Goal: Transaction & Acquisition: Purchase product/service

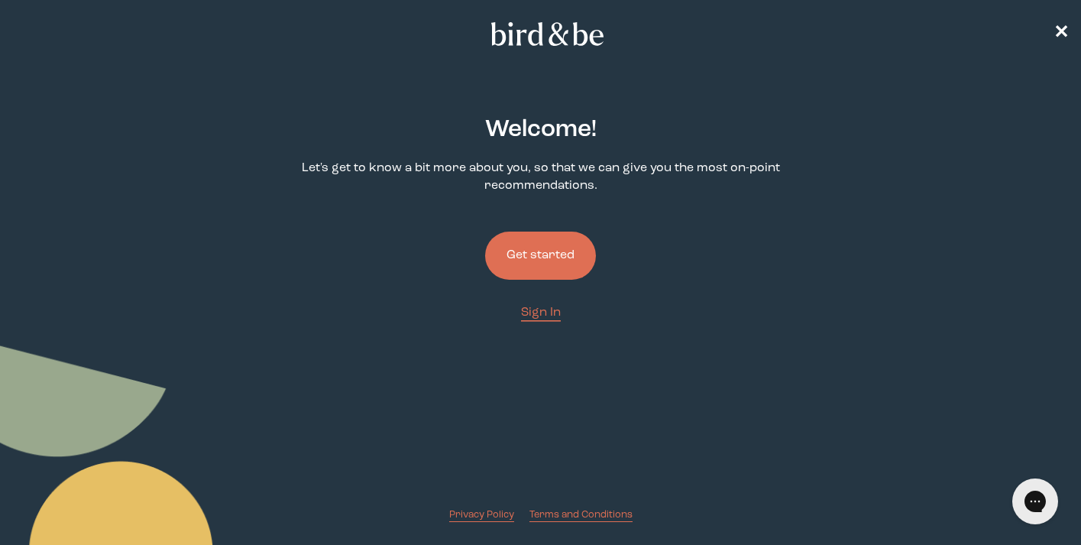
click at [553, 256] on button "Get started" at bounding box center [540, 255] width 111 height 48
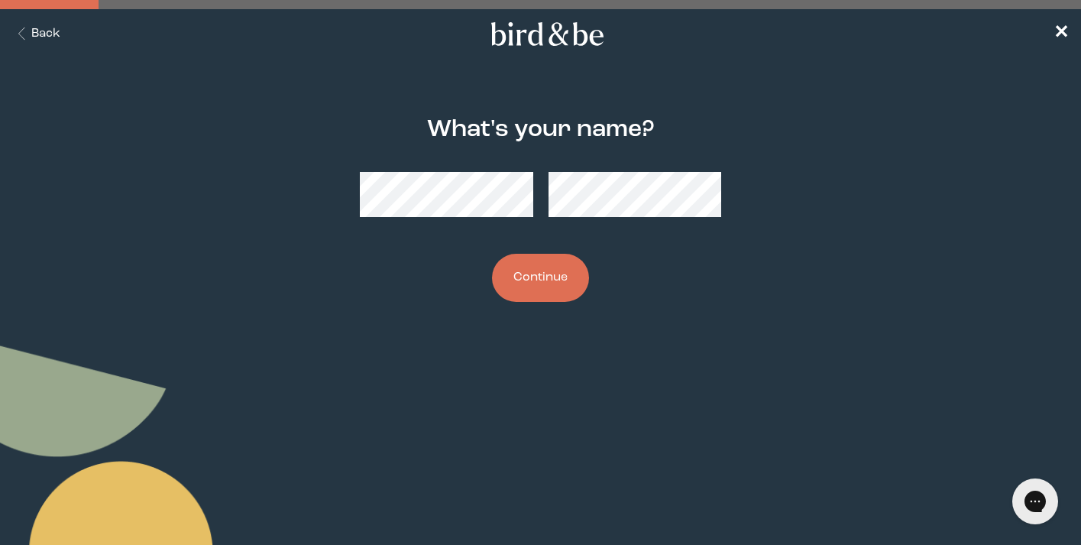
click at [556, 279] on button "Continue" at bounding box center [540, 278] width 97 height 48
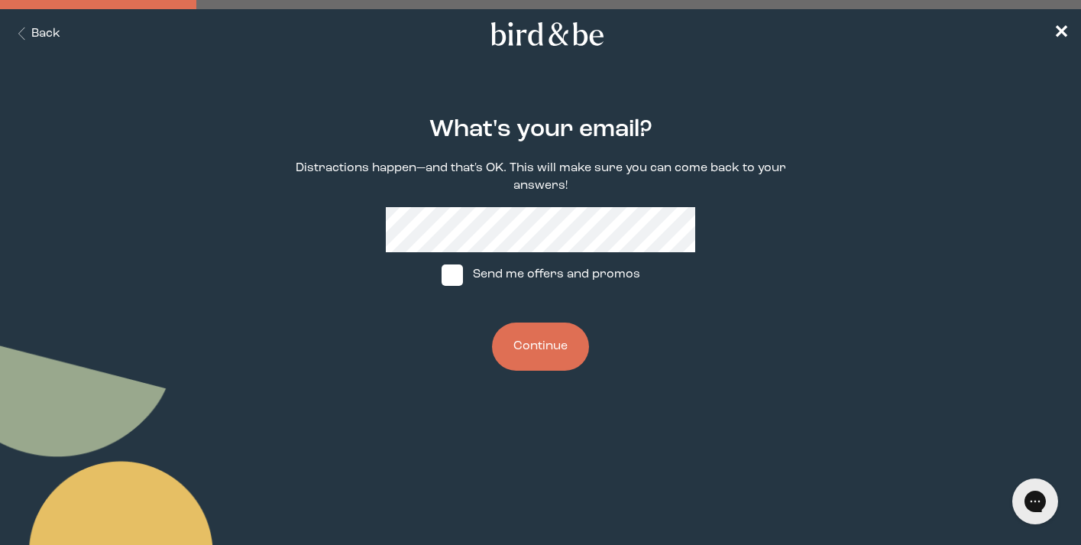
click at [516, 333] on button "Continue" at bounding box center [540, 346] width 97 height 48
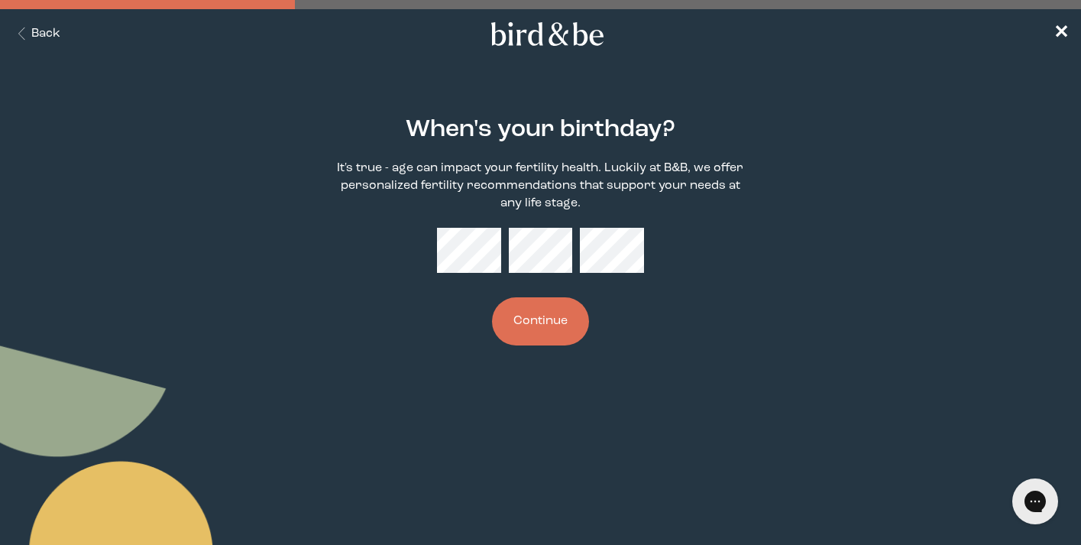
click at [545, 325] on button "Continue" at bounding box center [540, 321] width 97 height 48
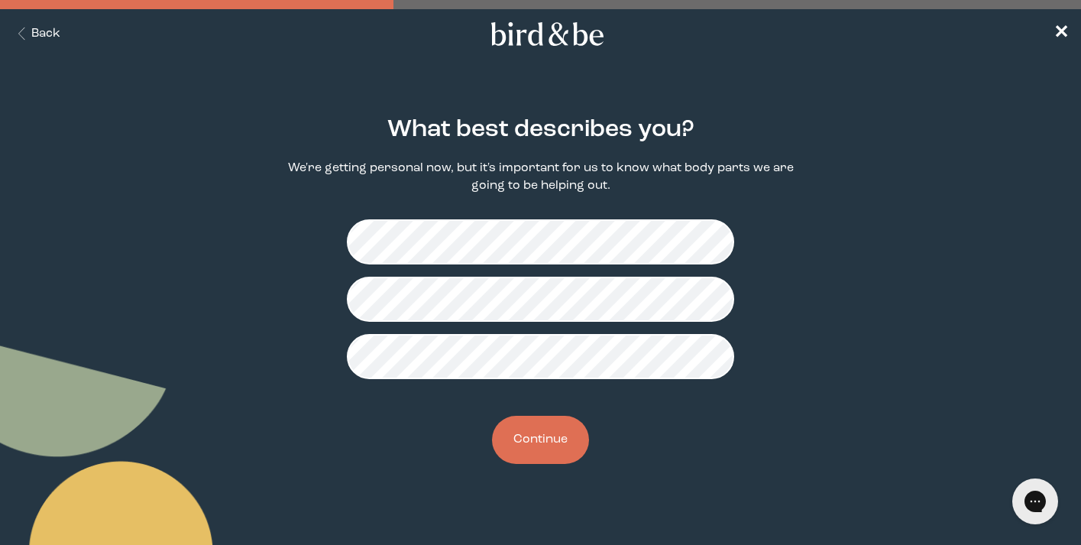
click at [513, 446] on button "Continue" at bounding box center [540, 440] width 97 height 48
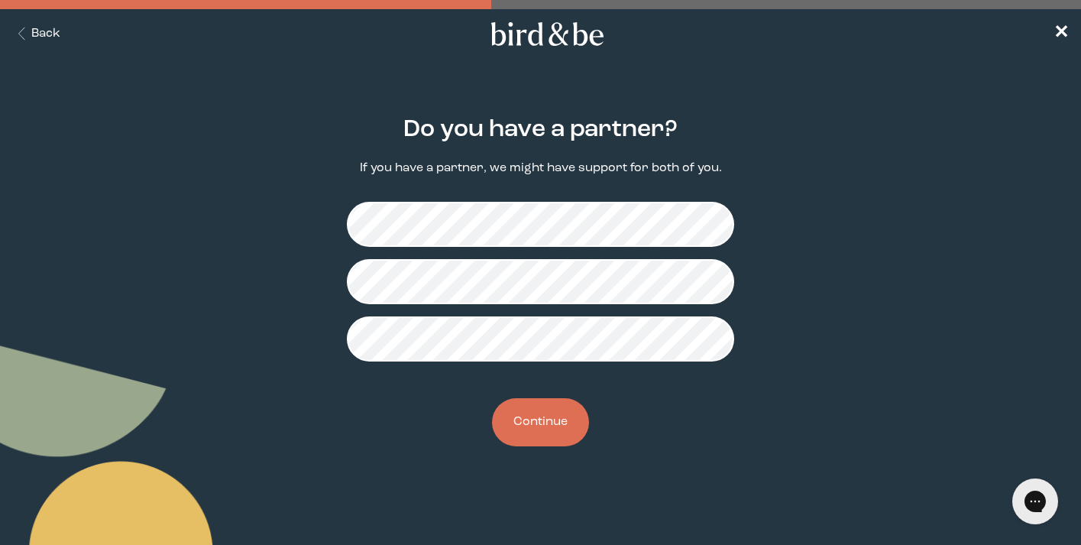
click at [835, 410] on main "Do you have a partner? If you have a partner, we might have support for both of…" at bounding box center [540, 280] width 1081 height 403
click at [532, 403] on button "Continue" at bounding box center [540, 422] width 97 height 48
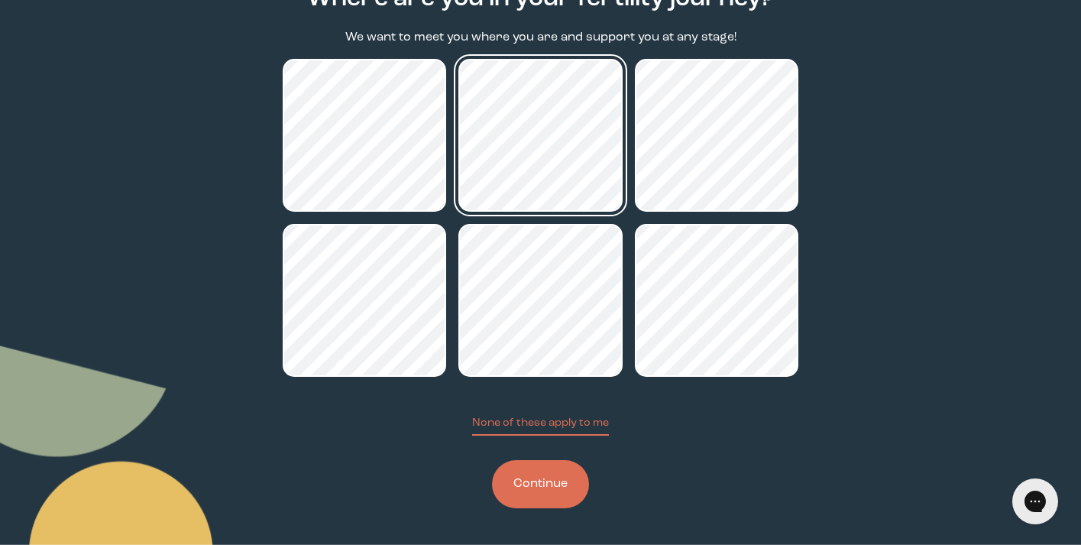
scroll to position [132, 0]
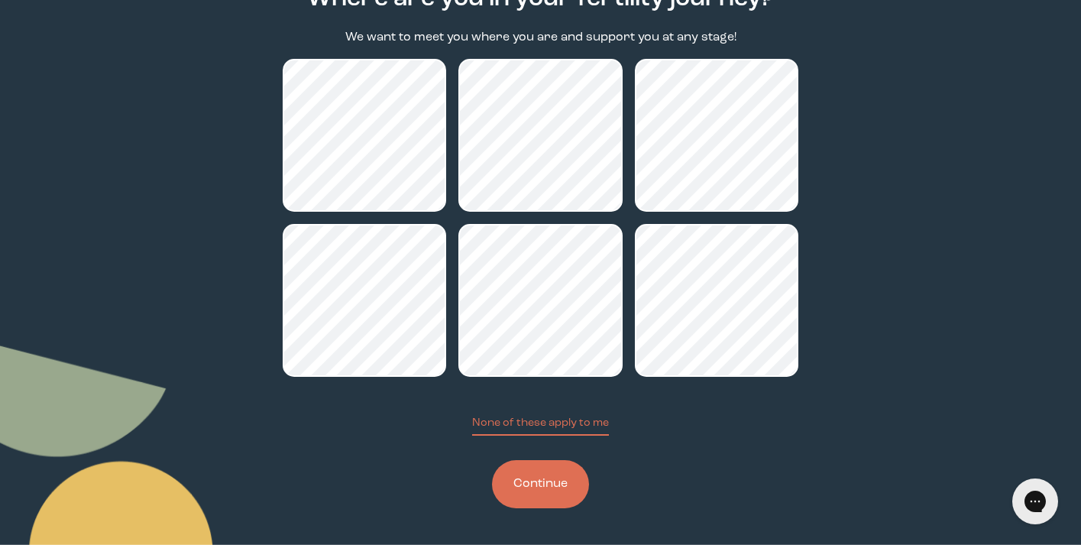
click at [542, 488] on button "Continue" at bounding box center [540, 484] width 97 height 48
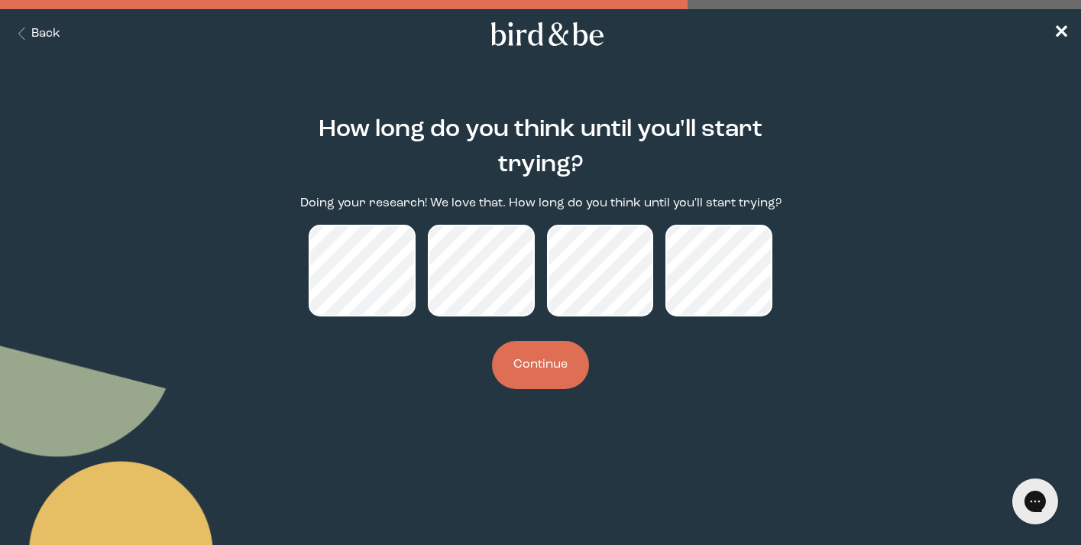
click at [547, 372] on button "Continue" at bounding box center [540, 365] width 97 height 48
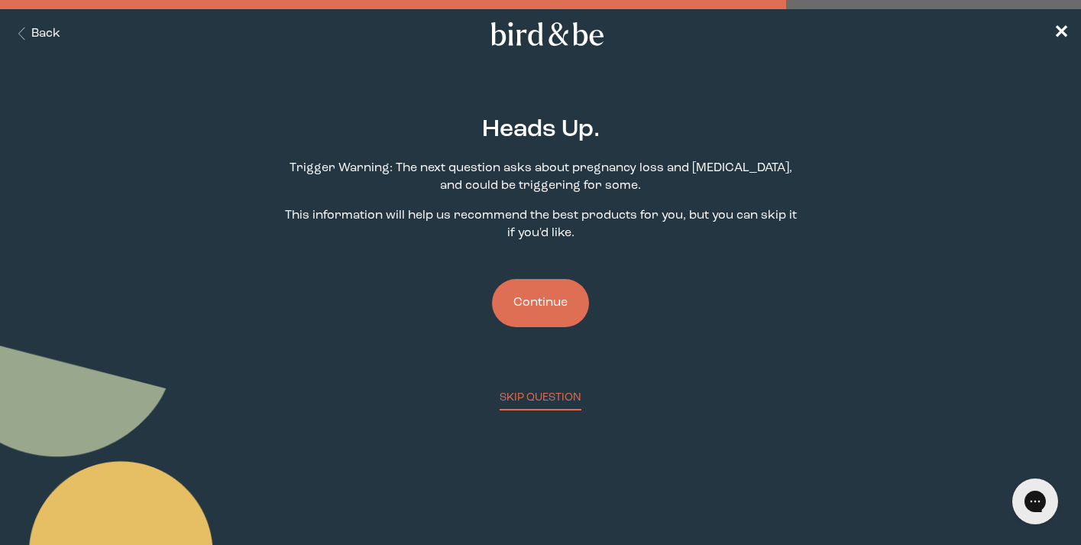
click at [550, 303] on button "Continue" at bounding box center [540, 303] width 97 height 48
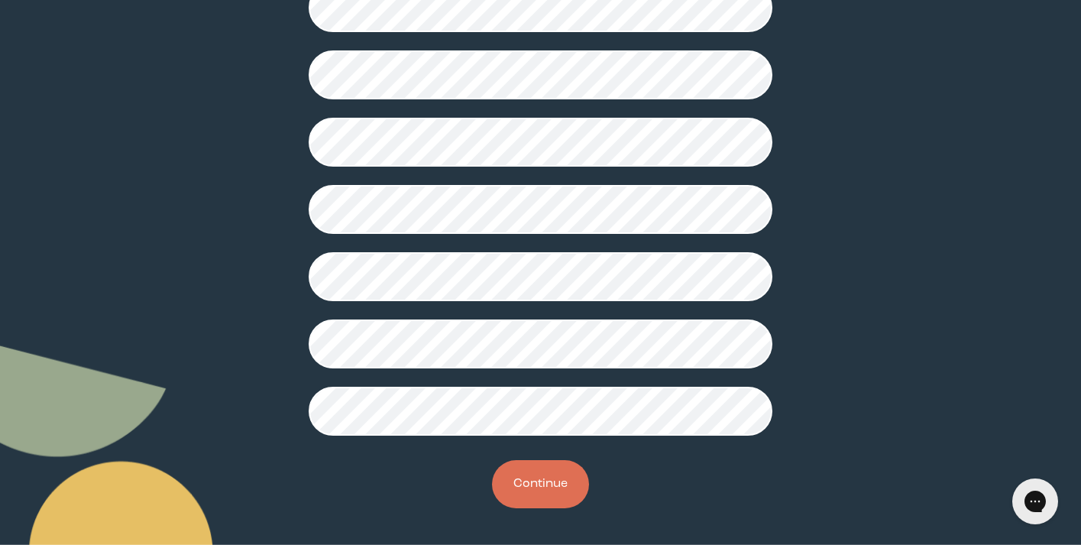
scroll to position [411, 0]
click at [529, 489] on button "Continue" at bounding box center [540, 484] width 97 height 48
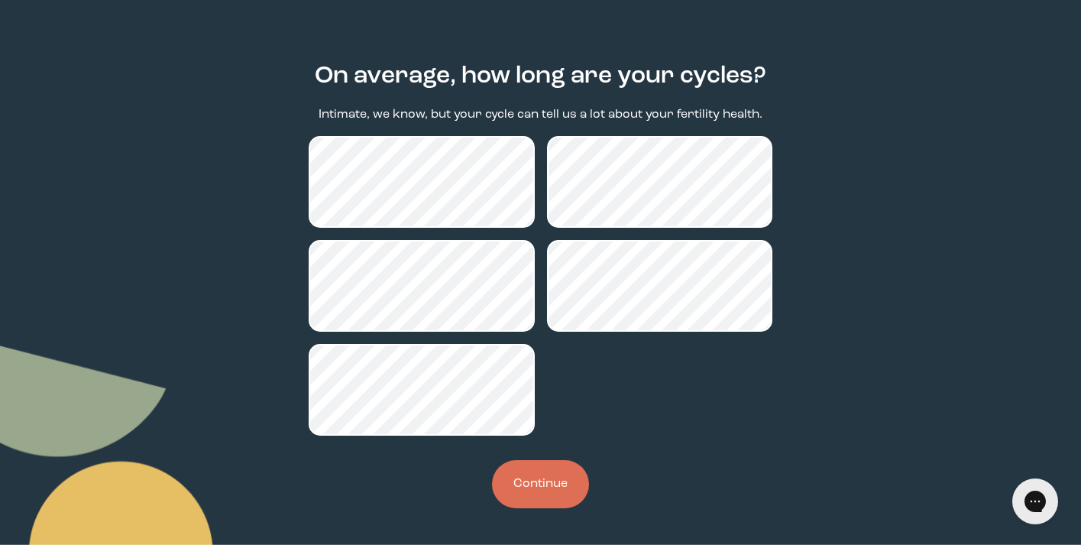
scroll to position [53, 0]
click at [543, 487] on button "Continue" at bounding box center [540, 484] width 97 height 48
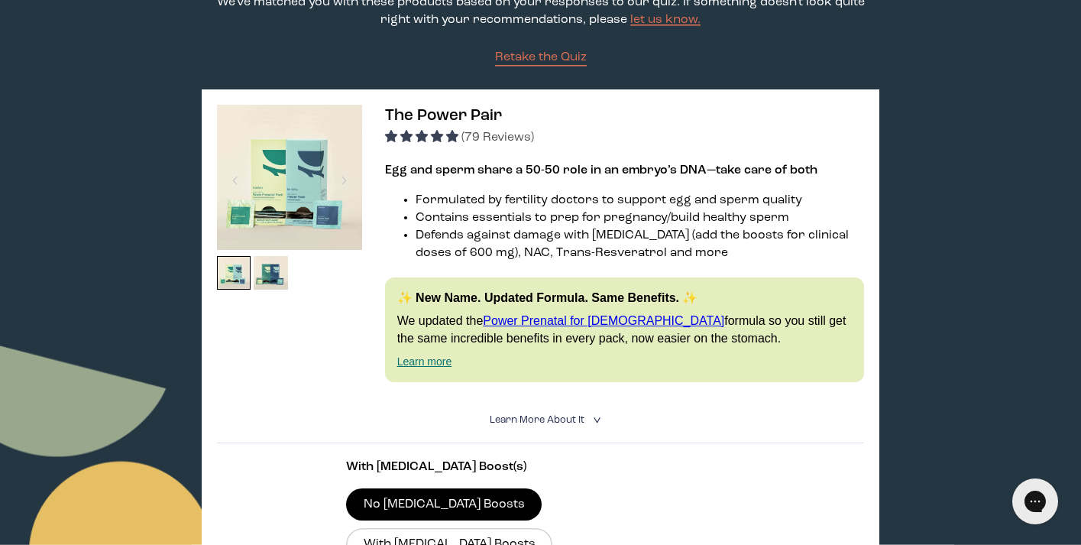
scroll to position [179, 0]
click at [572, 416] on span "Learn More About it" at bounding box center [537, 420] width 95 height 10
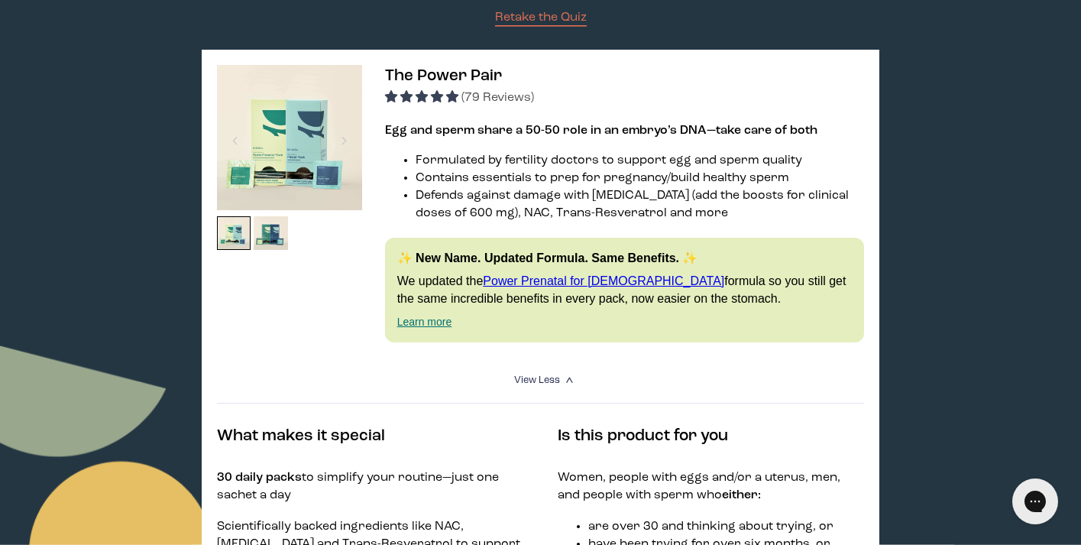
scroll to position [239, 0]
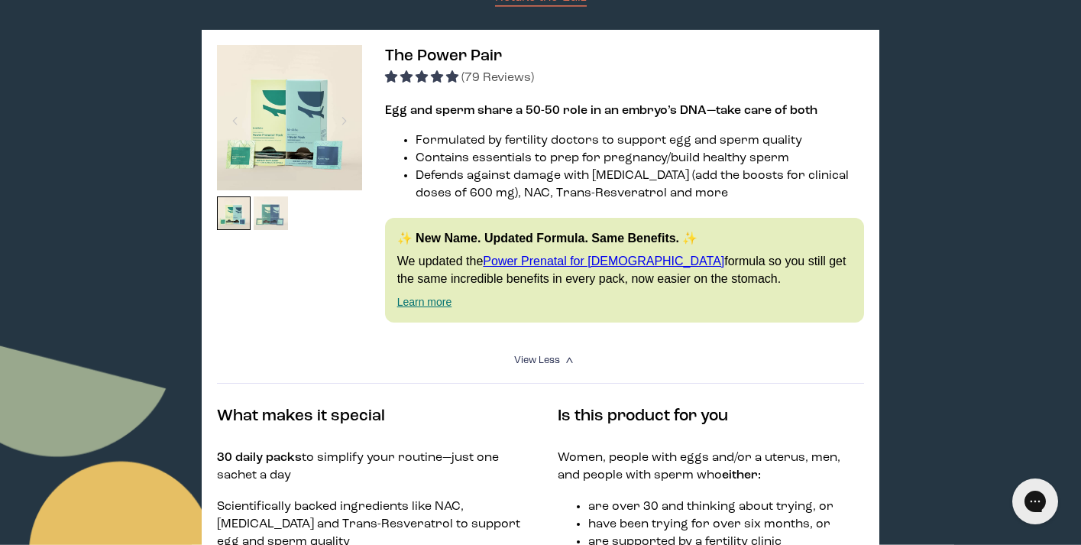
click at [274, 208] on img at bounding box center [271, 213] width 34 height 34
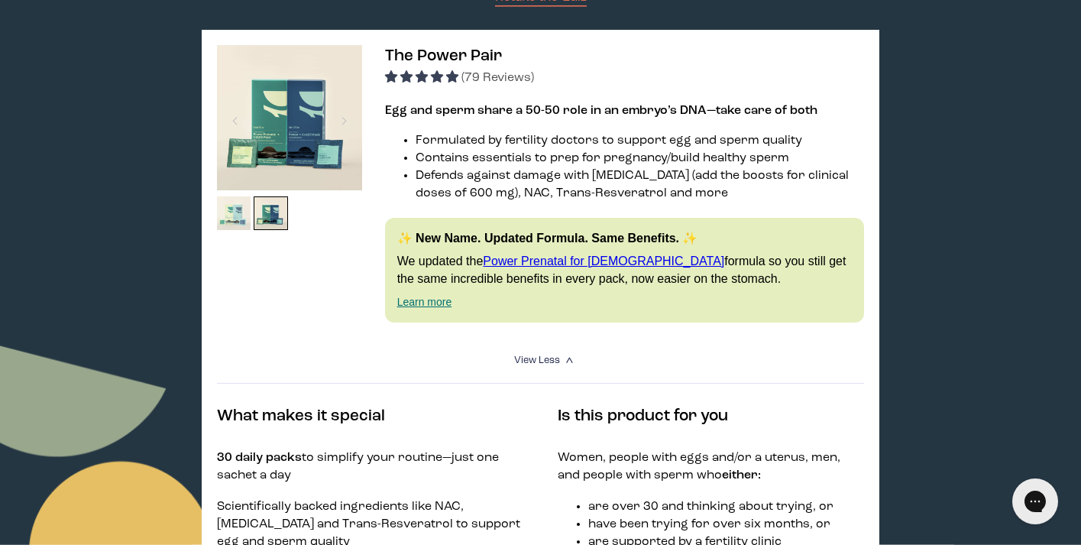
click at [225, 209] on img at bounding box center [234, 213] width 34 height 34
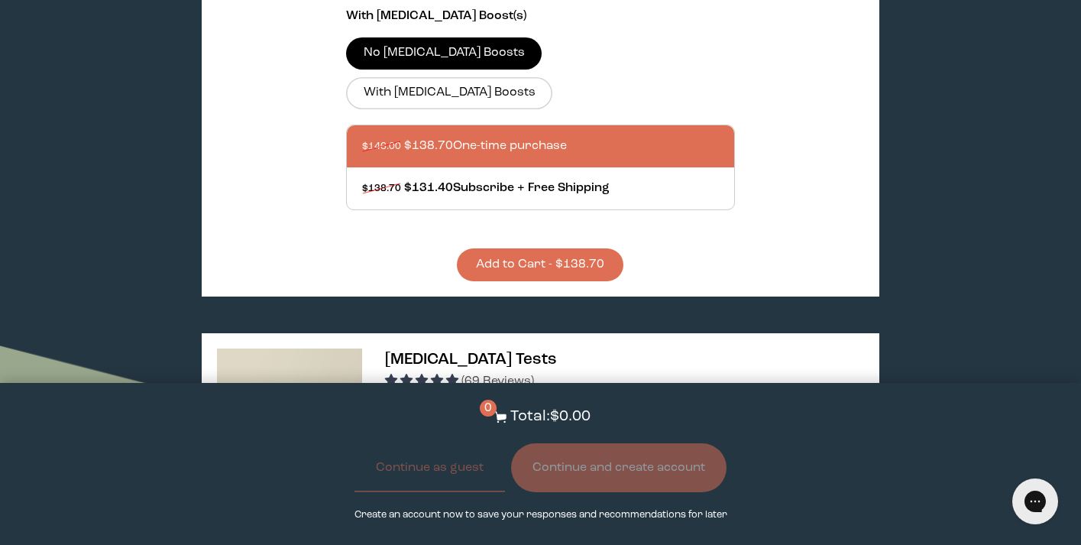
scroll to position [933, 0]
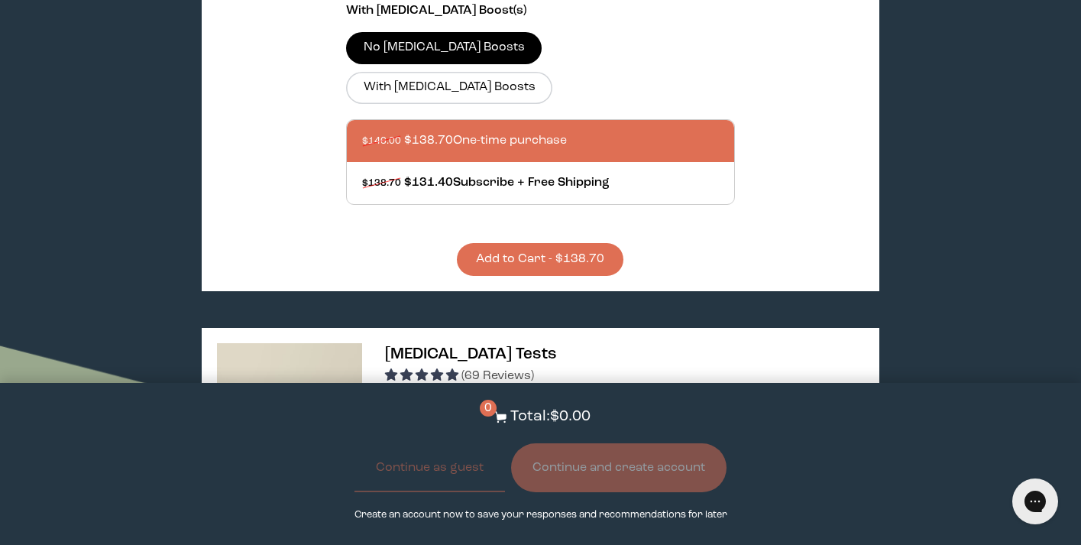
click at [513, 243] on button "Add to Cart - $138.70" at bounding box center [540, 259] width 167 height 33
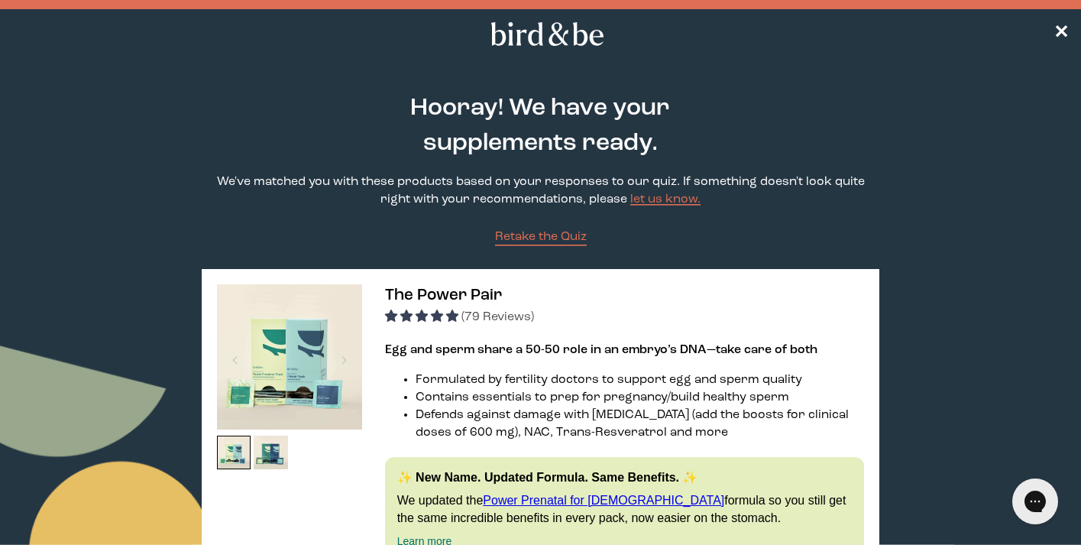
scroll to position [0, 0]
click at [417, 295] on span "The Power Pair" at bounding box center [443, 295] width 117 height 16
click at [310, 345] on img at bounding box center [289, 356] width 145 height 145
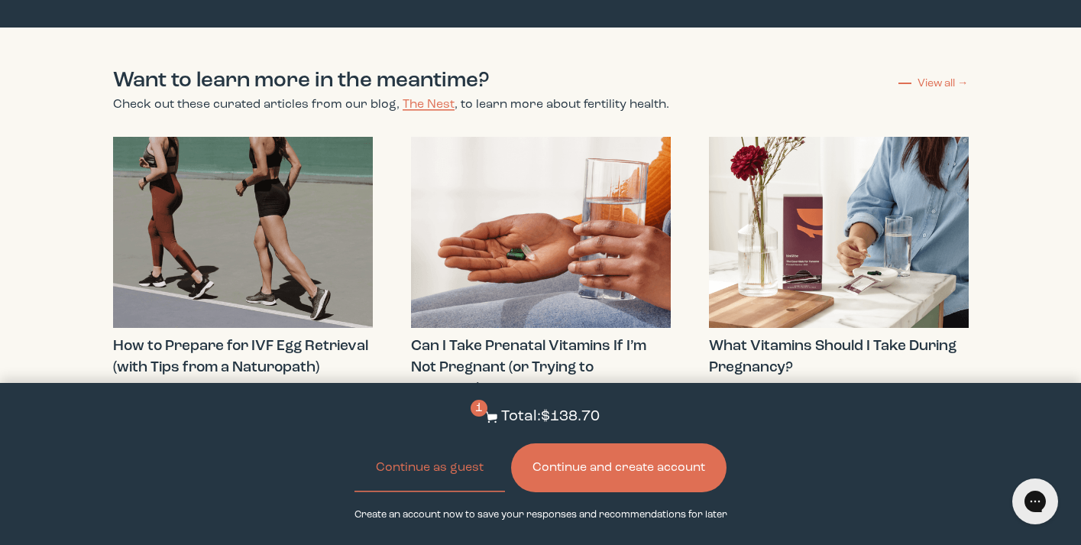
scroll to position [4423, 0]
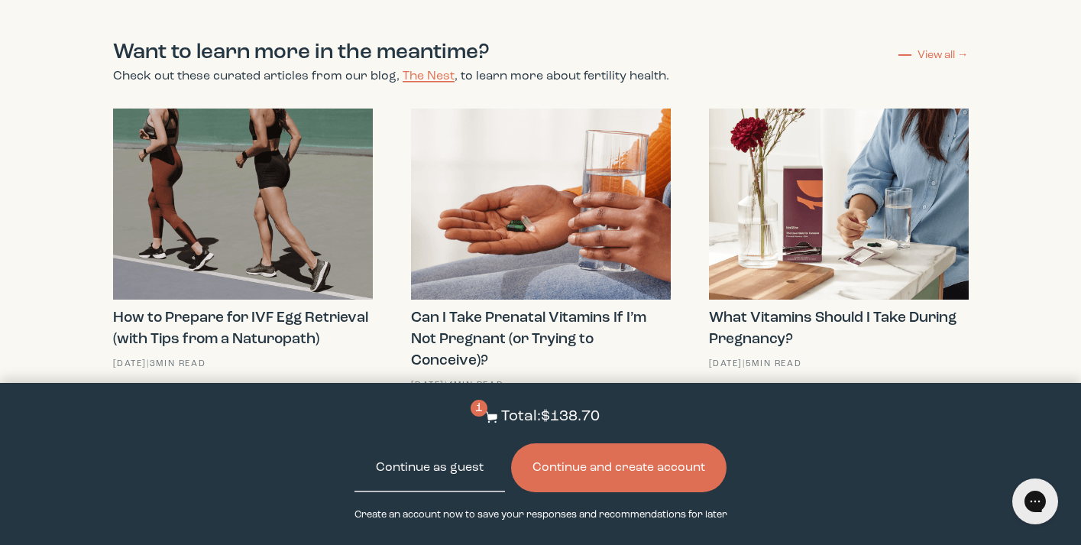
click at [435, 467] on button "Continue as guest" at bounding box center [429, 467] width 150 height 49
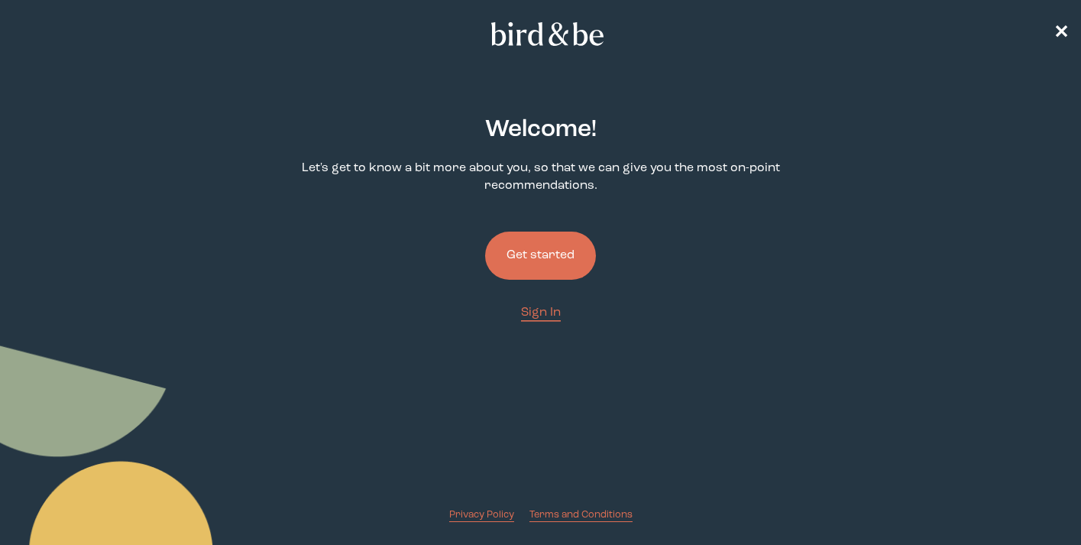
click at [561, 244] on button "Get started" at bounding box center [540, 255] width 111 height 48
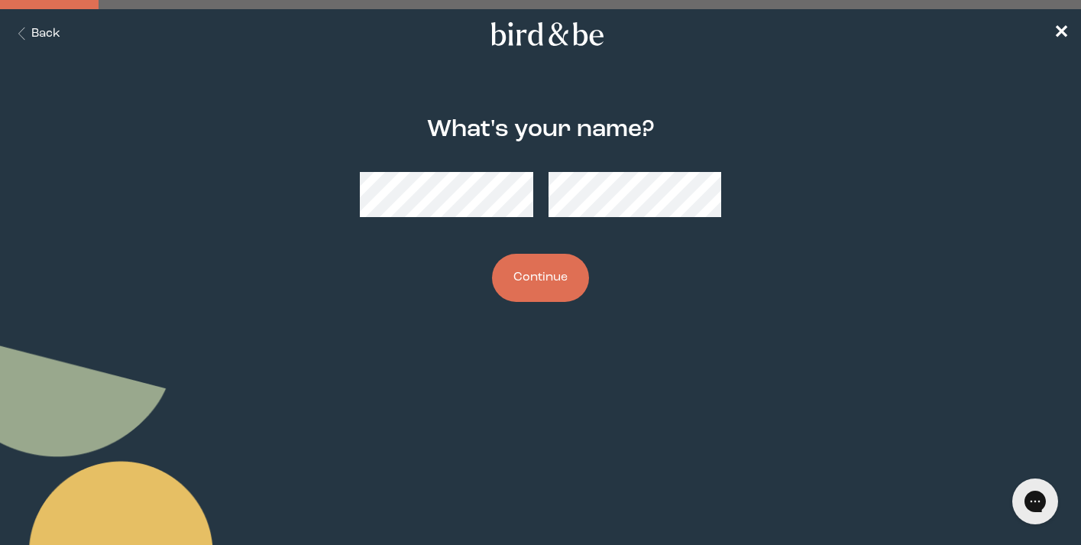
click at [544, 280] on button "Continue" at bounding box center [540, 278] width 97 height 48
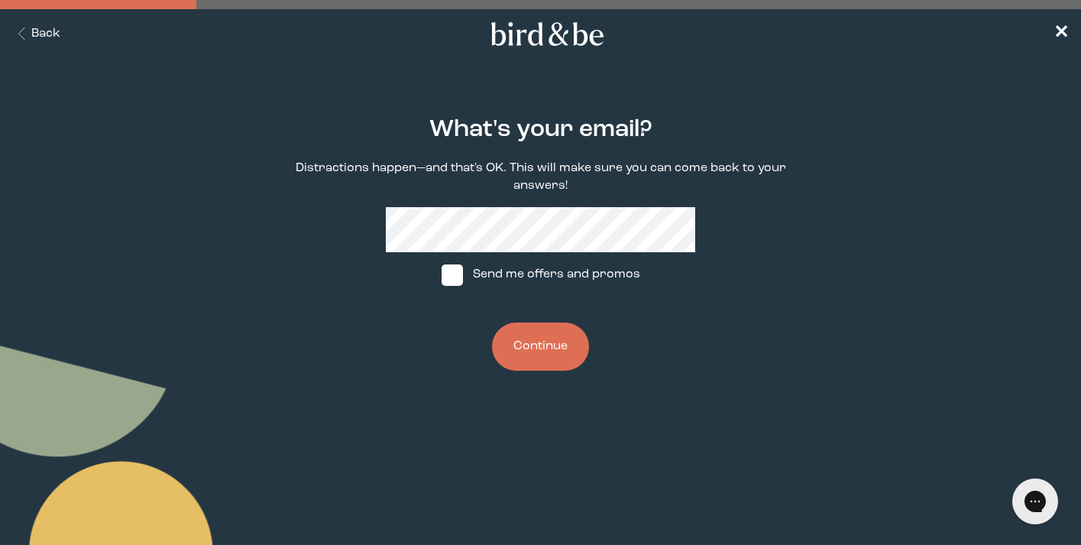
click at [545, 356] on button "Continue" at bounding box center [540, 346] width 97 height 48
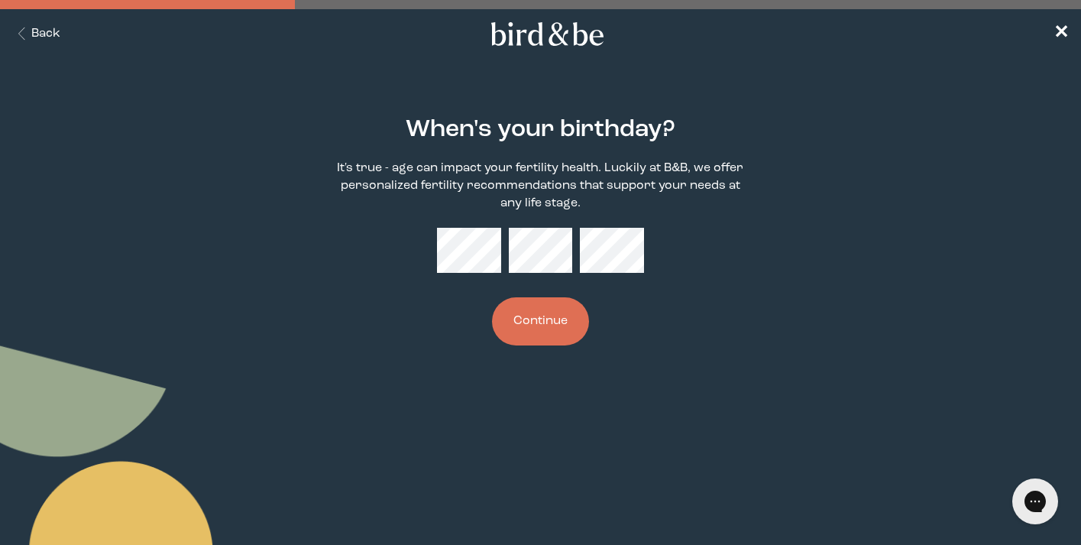
click at [529, 323] on button "Continue" at bounding box center [540, 321] width 97 height 48
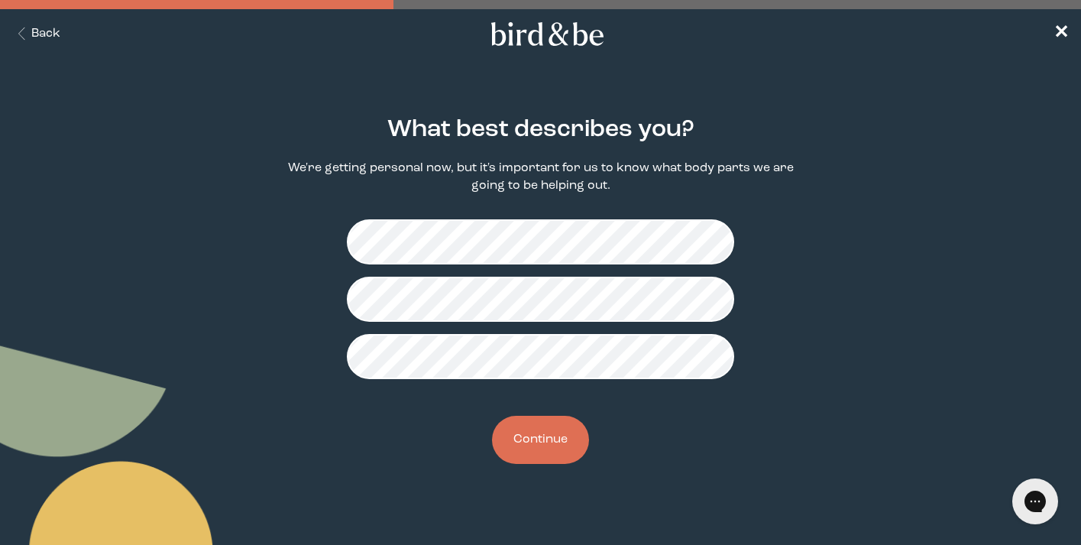
click at [548, 445] on button "Continue" at bounding box center [540, 440] width 97 height 48
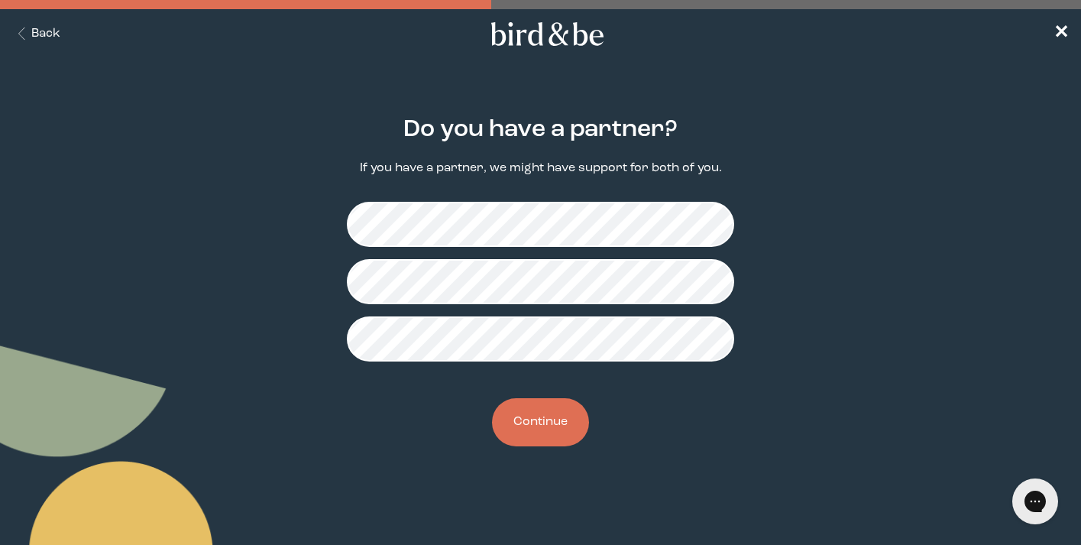
click at [548, 445] on button "Continue" at bounding box center [540, 422] width 97 height 48
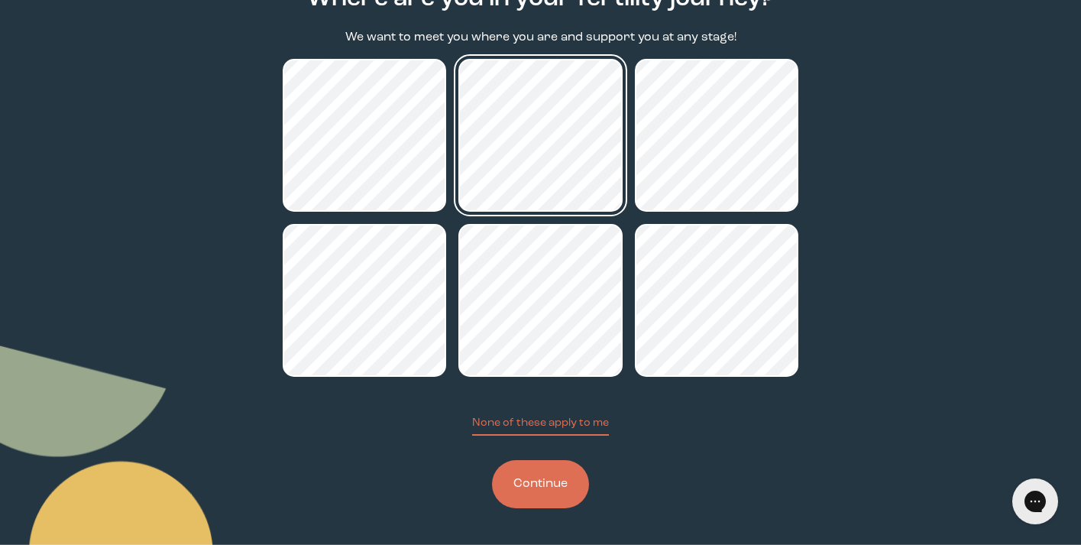
scroll to position [132, 0]
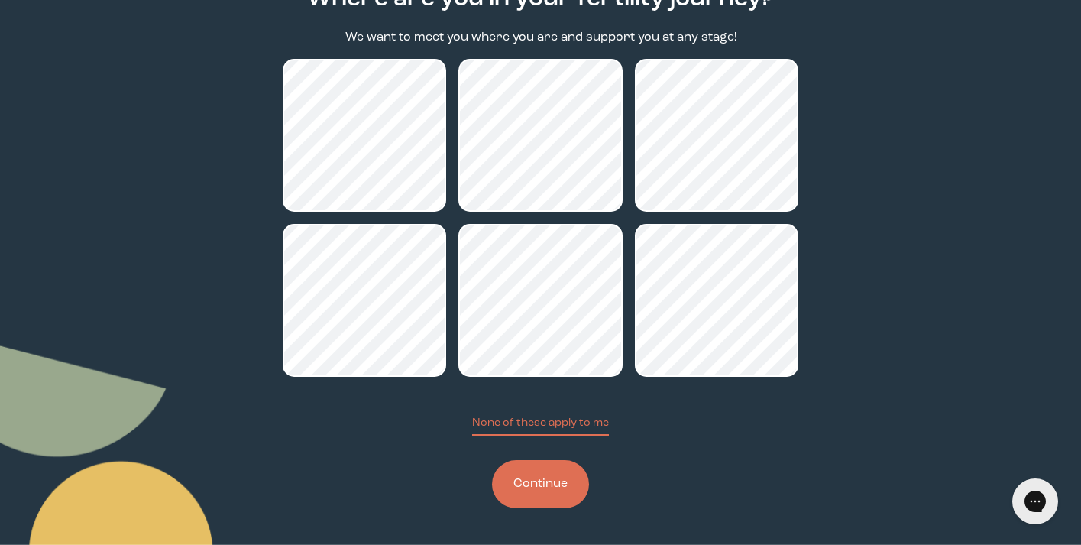
click at [529, 492] on button "Continue" at bounding box center [540, 484] width 97 height 48
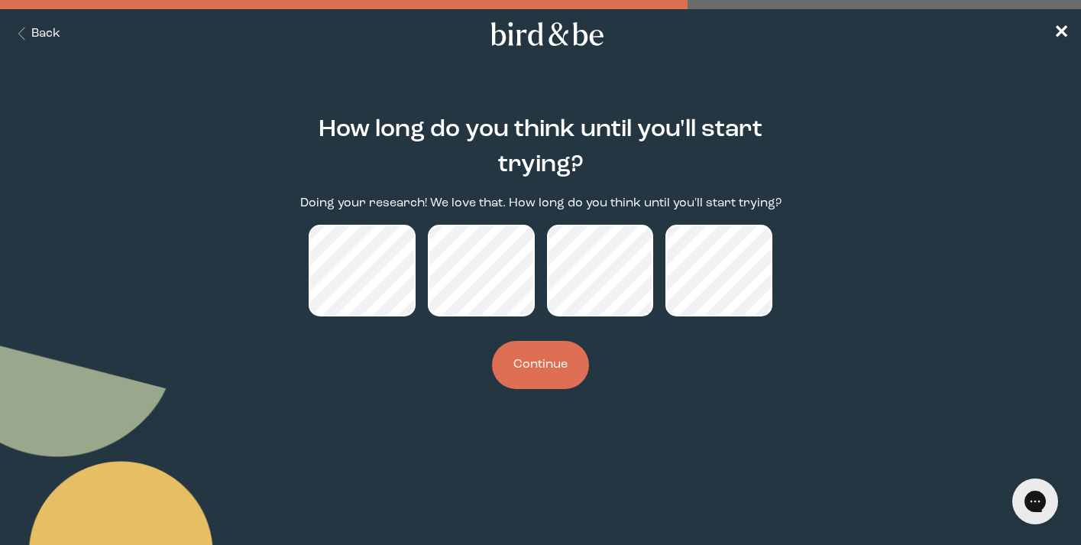
click at [556, 364] on button "Continue" at bounding box center [540, 365] width 97 height 48
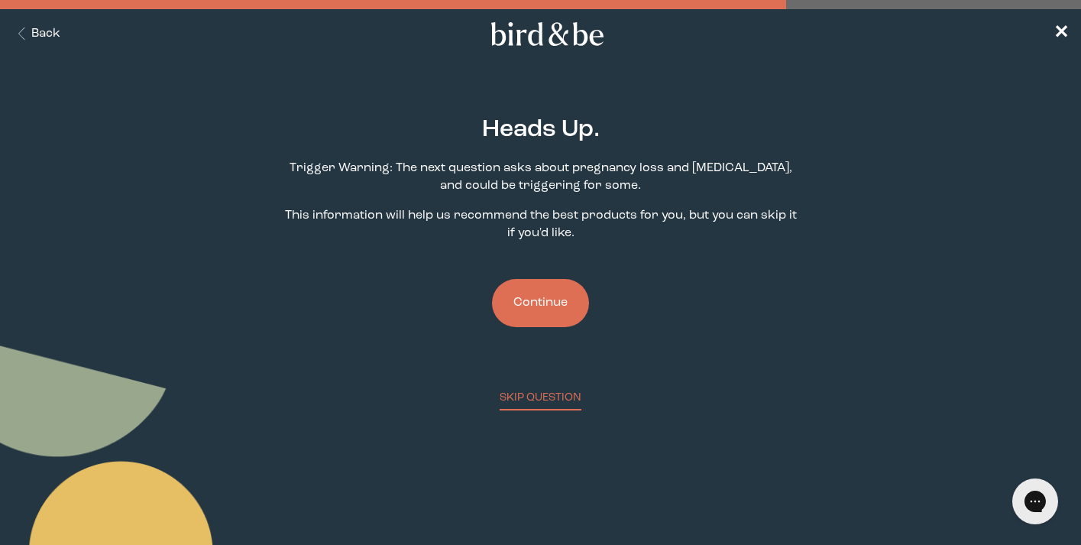
click at [539, 302] on button "Continue" at bounding box center [540, 303] width 97 height 48
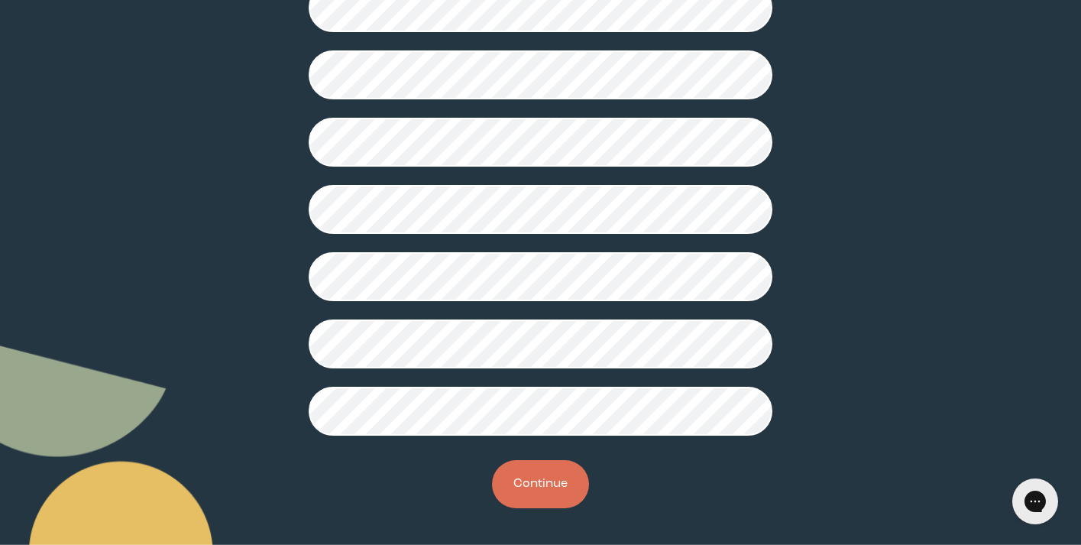
scroll to position [411, 0]
click at [542, 476] on button "Continue" at bounding box center [540, 484] width 97 height 48
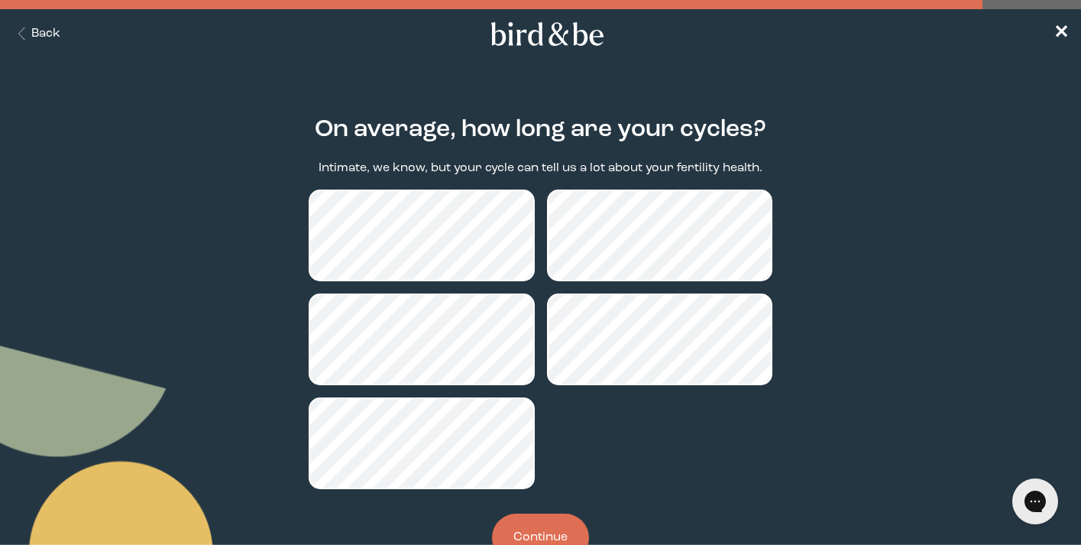
click at [538, 528] on button "Continue" at bounding box center [540, 537] width 97 height 48
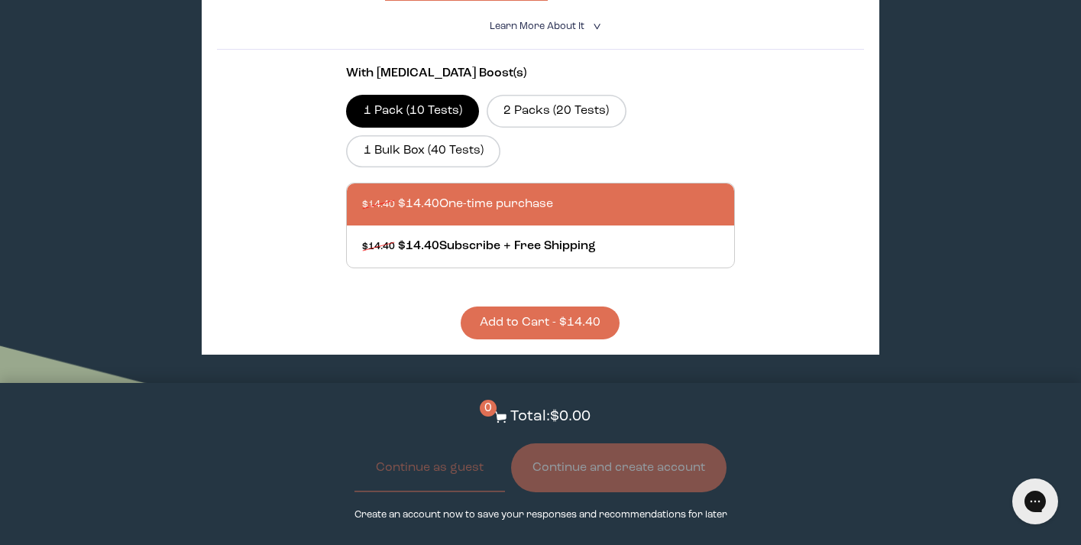
scroll to position [1191, 0]
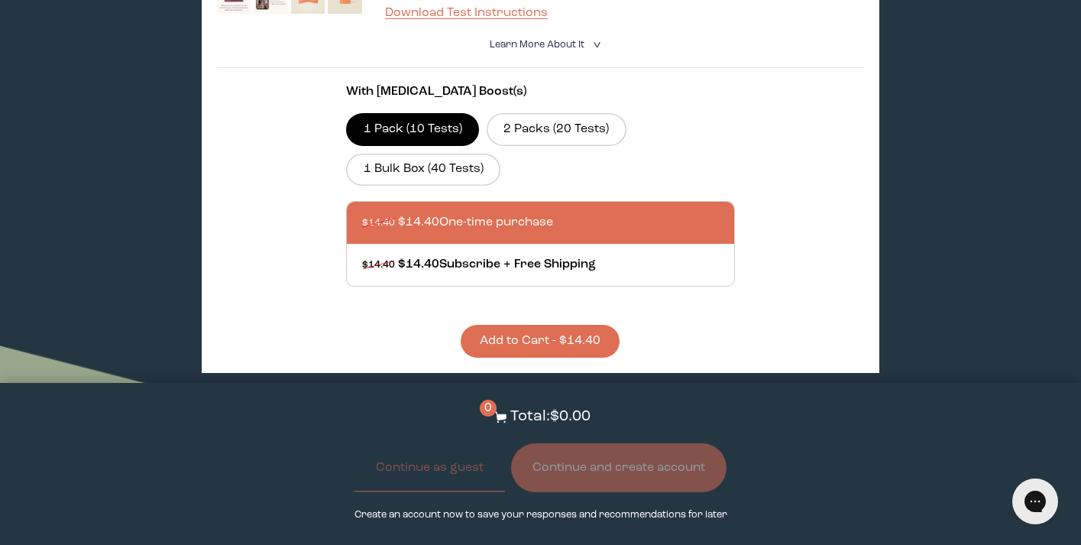
click at [617, 516] on p "Create an account now to save your responses and recommendations for later" at bounding box center [540, 514] width 373 height 15
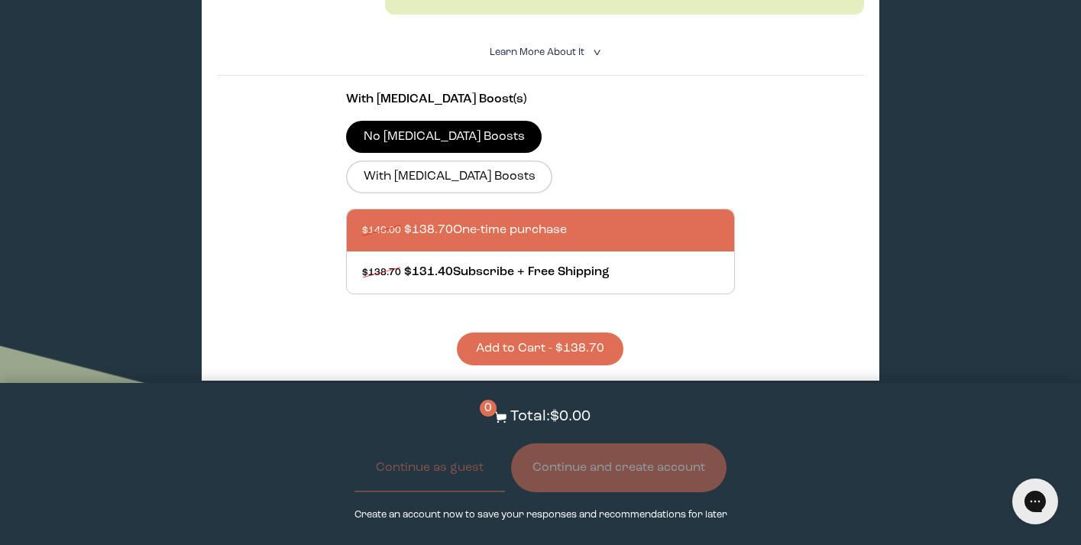
scroll to position [548, 0]
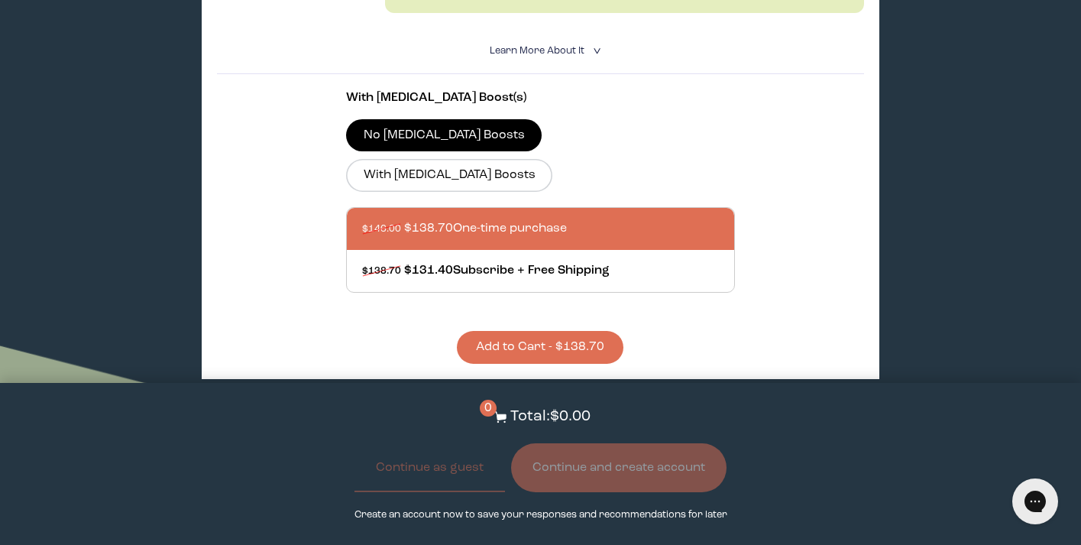
click at [542, 331] on button "Add to Cart - $138.70" at bounding box center [540, 347] width 167 height 33
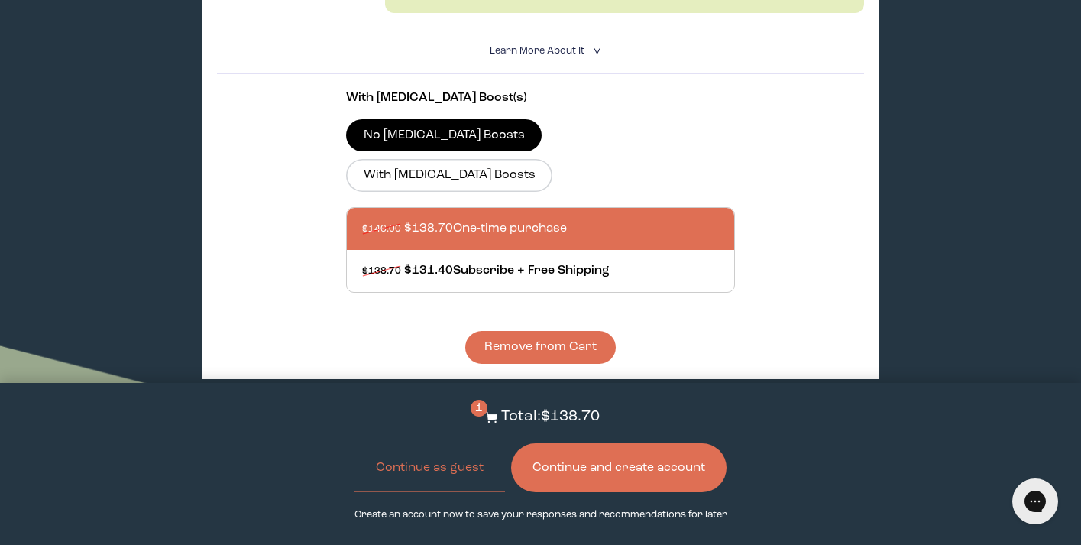
click at [611, 471] on button "Continue and create account" at bounding box center [618, 467] width 215 height 49
